Goal: Information Seeking & Learning: Find specific page/section

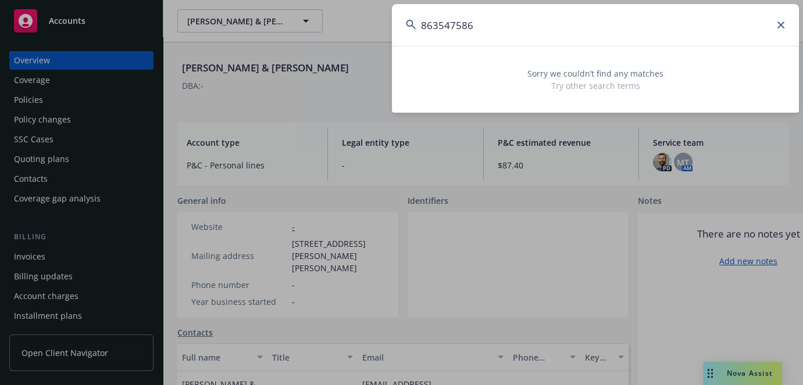
click at [778, 19] on input "863547586" at bounding box center [595, 25] width 407 height 42
type input "863547586"
click at [779, 23] on icon at bounding box center [780, 25] width 7 height 7
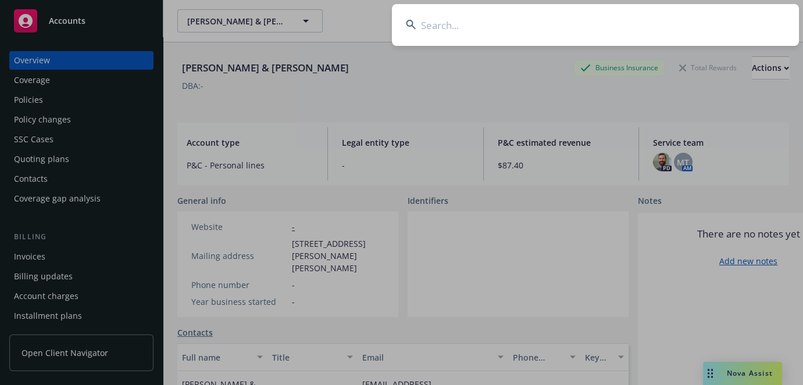
click at [444, 24] on input at bounding box center [595, 25] width 407 height 42
paste input "863547586"
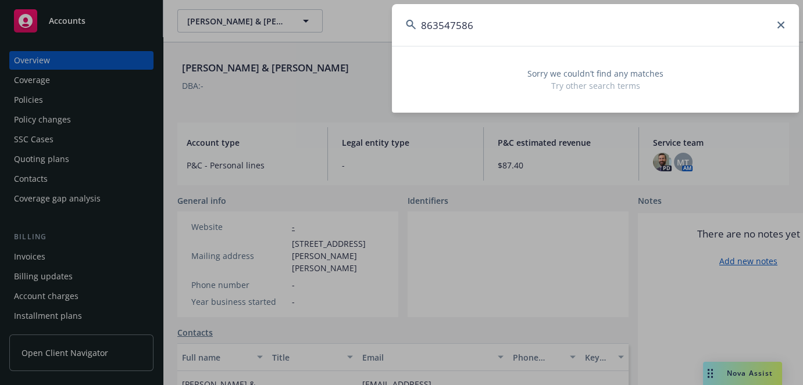
type input "863547586"
drag, startPoint x: 494, startPoint y: 26, endPoint x: 145, endPoint y: 17, distance: 348.8
click at [141, 17] on div "863547586 Sorry we couldn’t find any matches Try other search terms" at bounding box center [401, 192] width 803 height 385
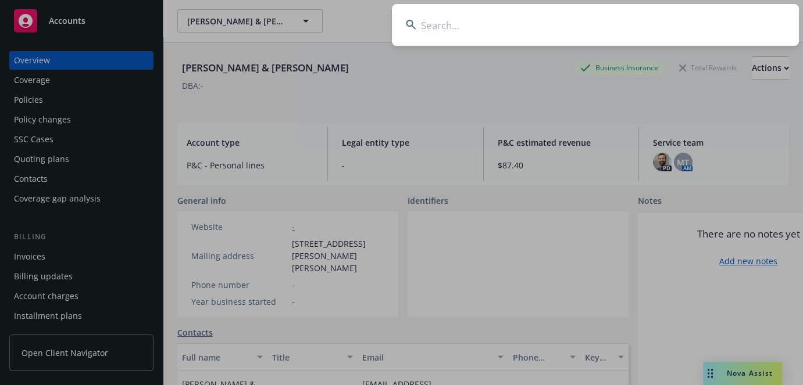
paste input "[PERSON_NAME]"
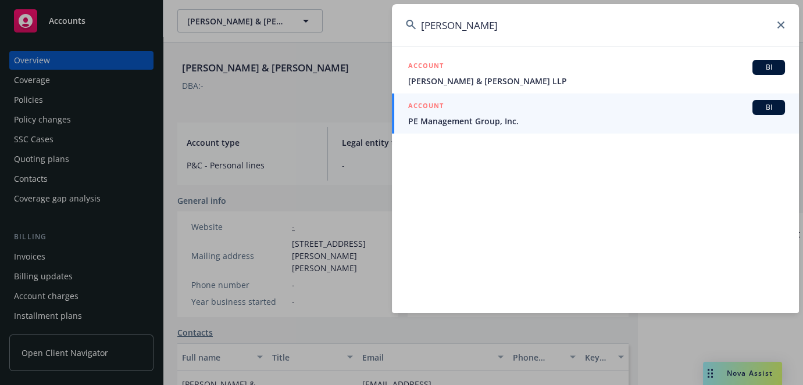
drag, startPoint x: 517, startPoint y: 29, endPoint x: 338, endPoint y: 7, distance: 180.4
click at [352, 6] on div "[PERSON_NAME] ACCOUNT BI [PERSON_NAME] & [PERSON_NAME] LLP ACCOUNT BI PE Manage…" at bounding box center [401, 192] width 803 height 385
paste input "CUE 7034121639"
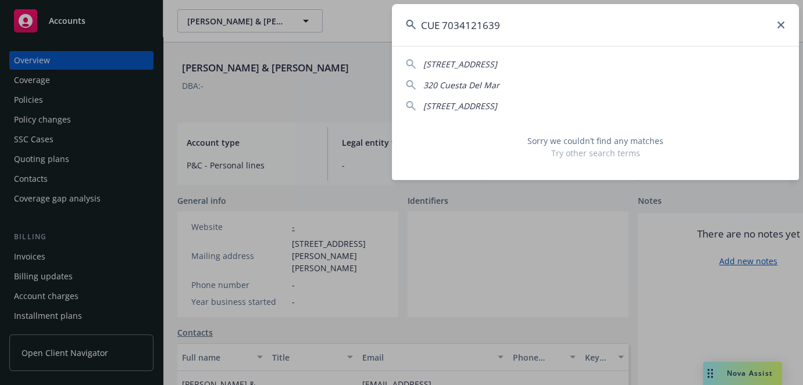
click at [441, 22] on input "CUE 7034121639" at bounding box center [595, 25] width 407 height 42
drag, startPoint x: 447, startPoint y: 22, endPoint x: 386, endPoint y: 22, distance: 60.4
click at [386, 22] on div "CUE 7034121639 231 Cuesta Del Mar Dr 320 Cuesta Del Mar 320 Cuesta Del Mar Dr S…" at bounding box center [401, 192] width 803 height 385
click at [442, 23] on input "CUE 7034121639" at bounding box center [595, 25] width 407 height 42
drag, startPoint x: 442, startPoint y: 23, endPoint x: 419, endPoint y: 22, distance: 23.3
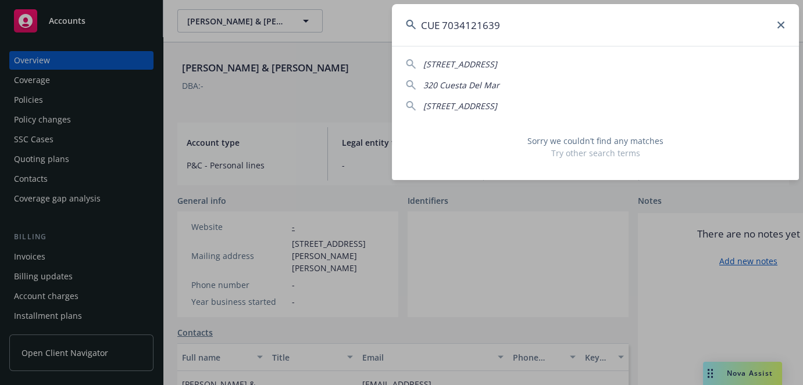
click at [419, 22] on input "CUE 7034121639" at bounding box center [595, 25] width 407 height 42
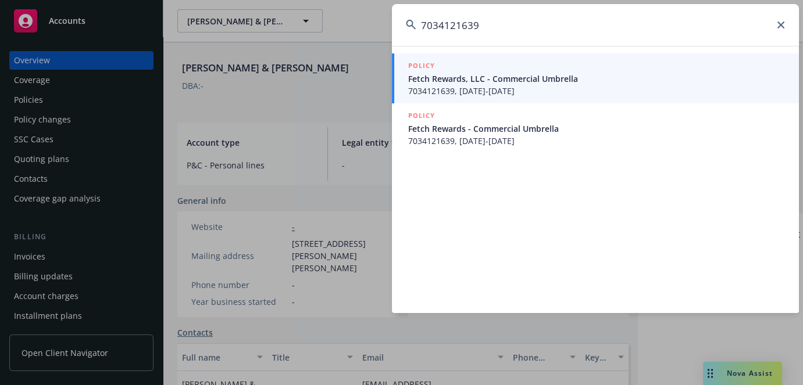
type input "7034121639"
click at [477, 90] on span "7034121639, [DATE]-[DATE]" at bounding box center [596, 91] width 377 height 12
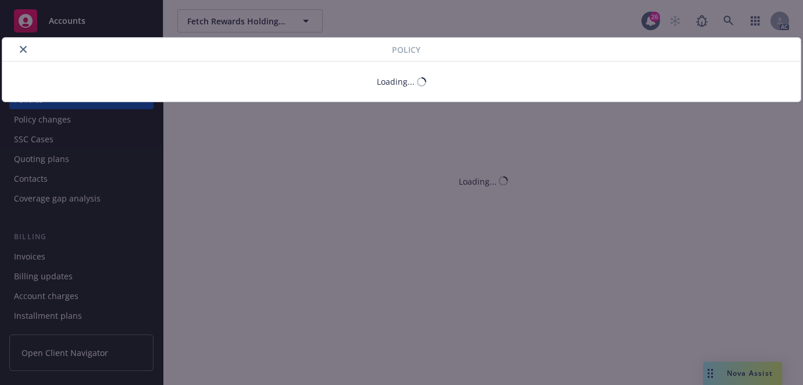
click at [22, 54] on button "close" at bounding box center [23, 49] width 14 height 14
click at [18, 47] on button "close" at bounding box center [23, 49] width 14 height 14
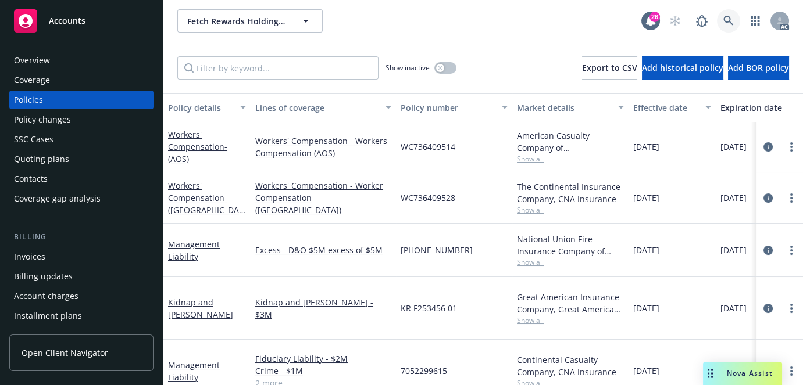
click at [727, 25] on icon at bounding box center [728, 21] width 10 height 10
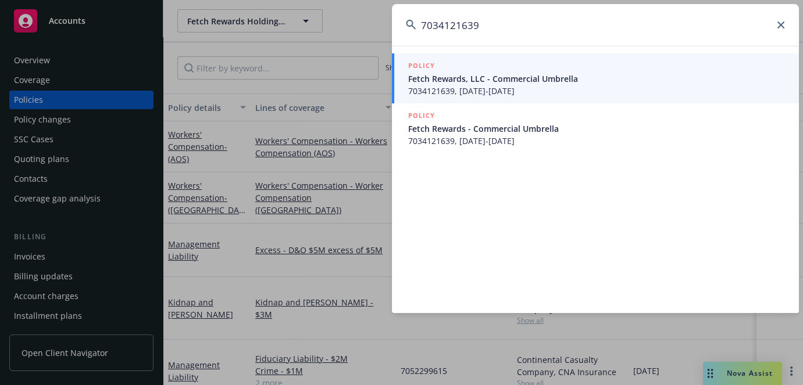
type input "7034121639"
click at [456, 76] on span "Fetch Rewards, LLC - Commercial Umbrella" at bounding box center [596, 79] width 377 height 12
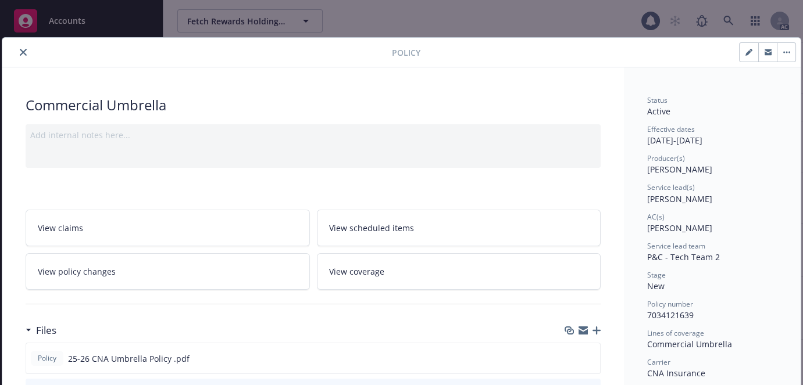
scroll to position [35, 0]
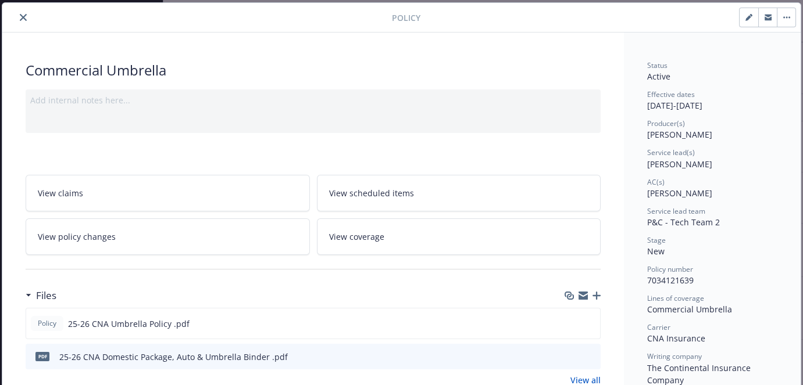
click at [20, 18] on icon "close" at bounding box center [23, 17] width 7 height 7
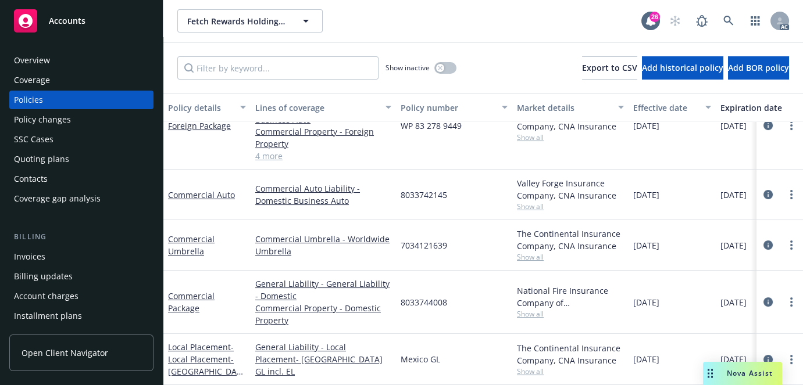
scroll to position [418, 0]
click at [42, 122] on div "Policy changes" at bounding box center [42, 119] width 57 height 19
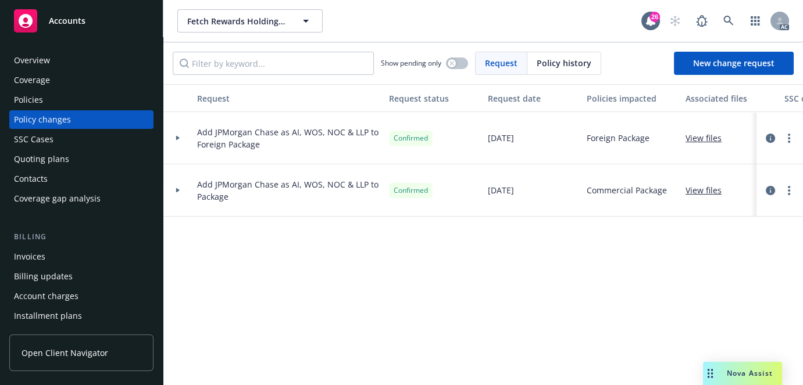
click at [53, 142] on div "SSC Cases" at bounding box center [81, 139] width 135 height 19
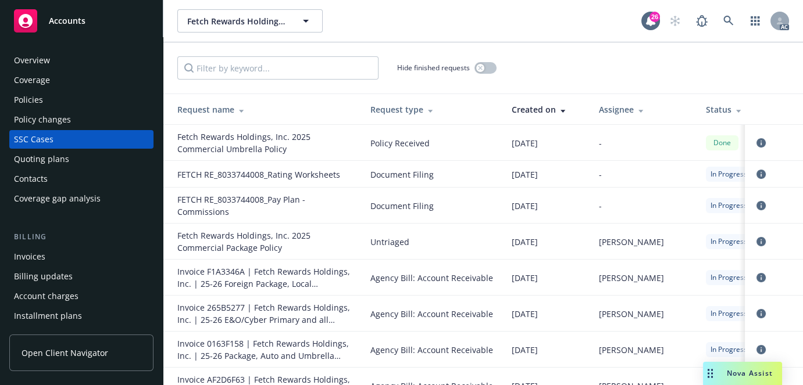
click at [40, 101] on div "Policies" at bounding box center [28, 100] width 29 height 19
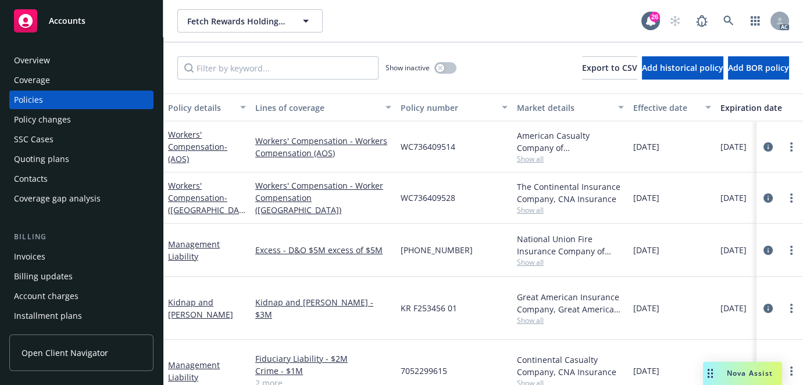
scroll to position [349, 0]
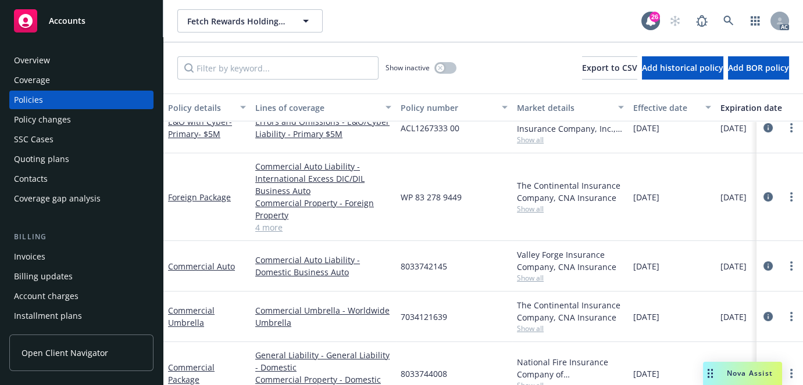
click at [41, 61] on div "Overview" at bounding box center [32, 60] width 36 height 19
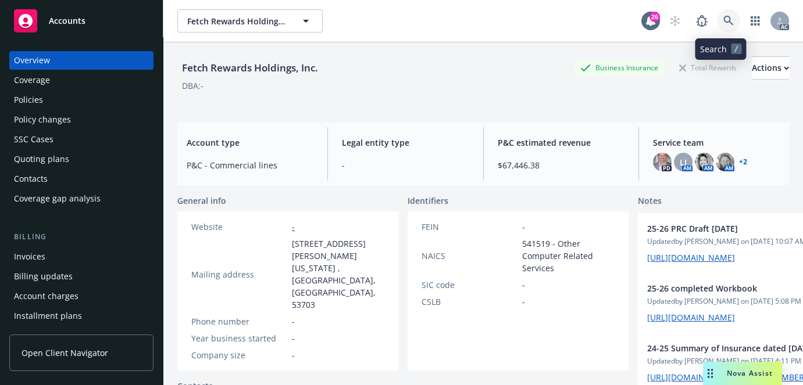
click at [723, 23] on icon at bounding box center [728, 21] width 10 height 10
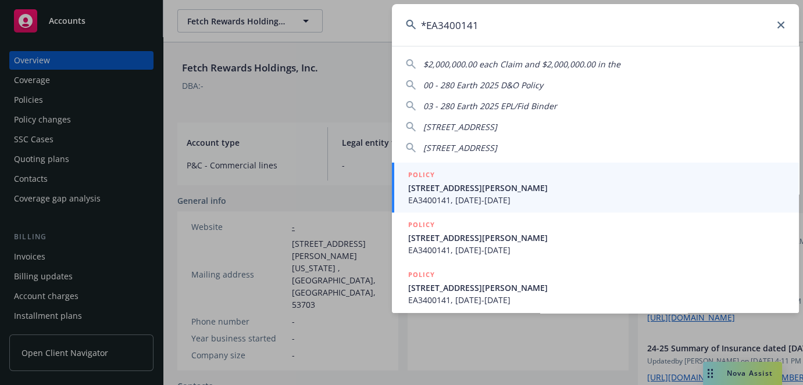
click at [425, 22] on input "*EA3400141" at bounding box center [595, 25] width 407 height 42
drag, startPoint x: 425, startPoint y: 22, endPoint x: 404, endPoint y: 28, distance: 21.3
click at [404, 28] on input "*EA3400141" at bounding box center [595, 25] width 407 height 42
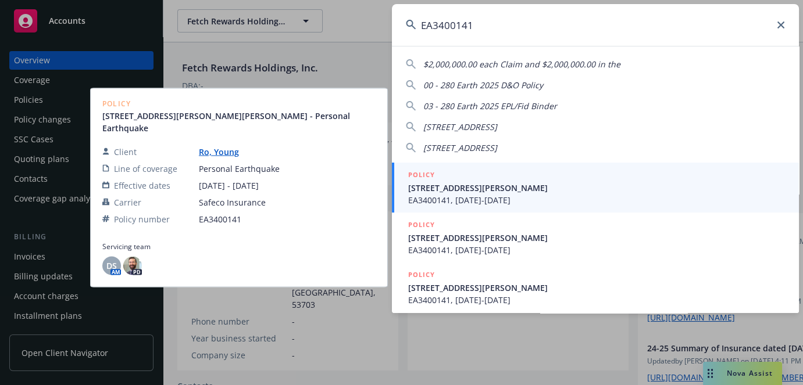
type input "EA3400141"
click at [457, 195] on span "EA3400141, [DATE]-[DATE]" at bounding box center [596, 200] width 377 height 12
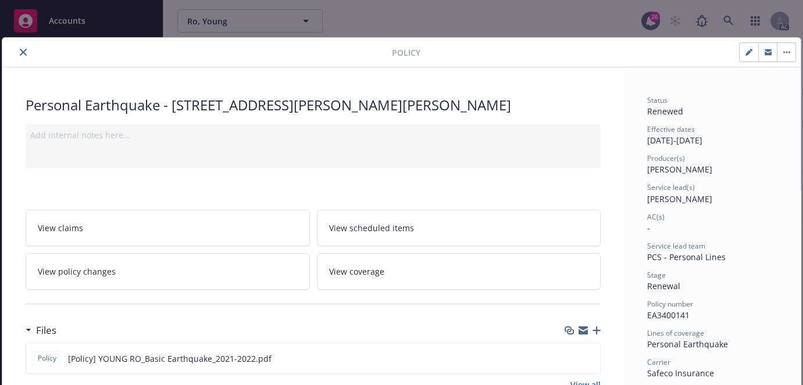
click at [22, 56] on button "close" at bounding box center [23, 52] width 14 height 14
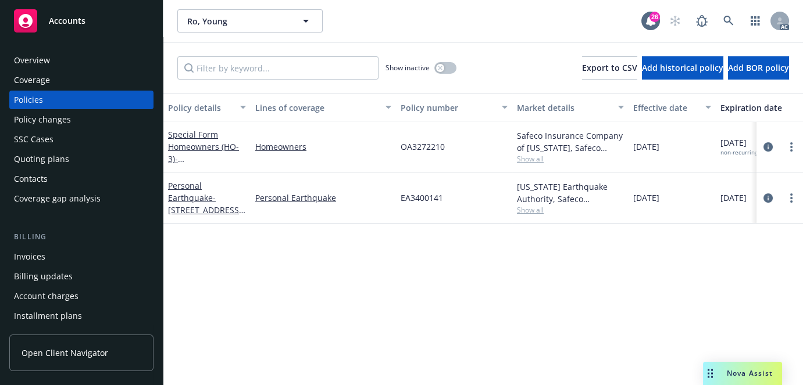
click at [42, 59] on div "Overview" at bounding box center [32, 60] width 36 height 19
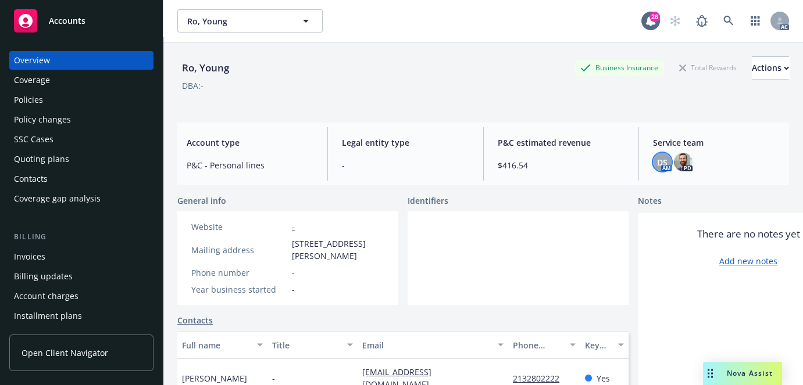
click at [657, 162] on span "DS" at bounding box center [662, 162] width 10 height 12
